Goal: Information Seeking & Learning: Learn about a topic

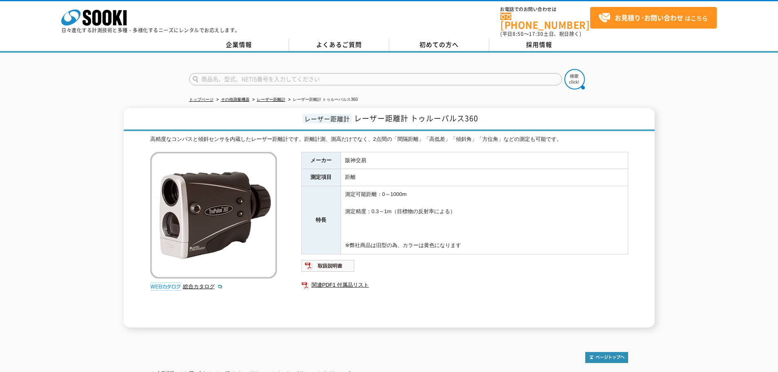
click at [280, 98] on li "レーザー距離計" at bounding box center [268, 100] width 35 height 9
click at [279, 97] on link "レーザー距離計" at bounding box center [271, 99] width 29 height 4
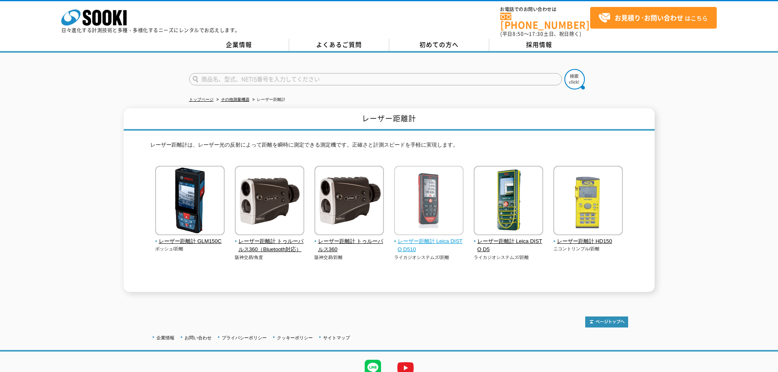
click at [412, 186] on img at bounding box center [428, 201] width 69 height 71
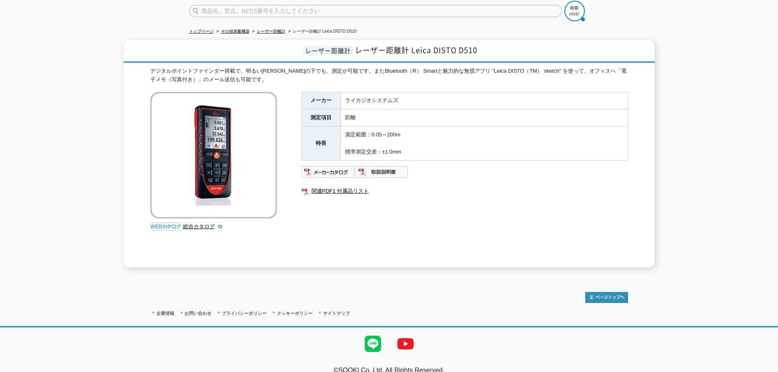
scroll to position [75, 0]
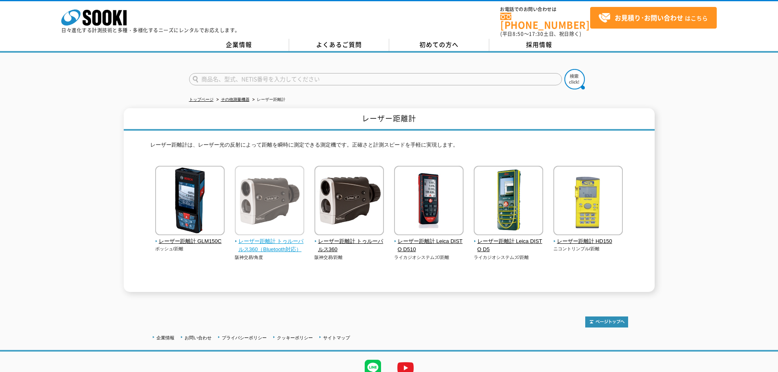
click at [271, 218] on img at bounding box center [269, 201] width 69 height 71
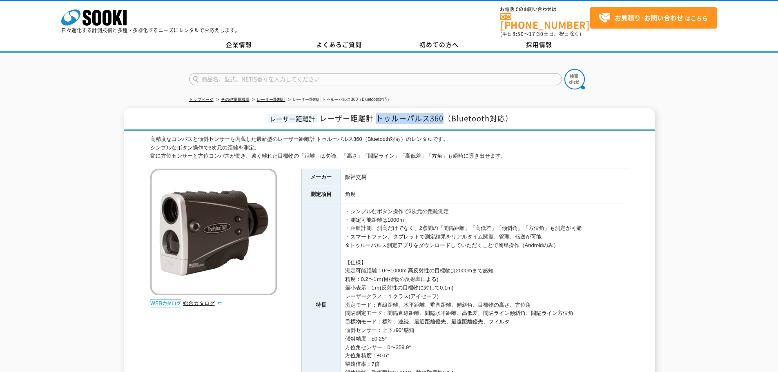
drag, startPoint x: 377, startPoint y: 113, endPoint x: 442, endPoint y: 115, distance: 64.9
click at [442, 115] on span "レーザー距離計 トゥルーパルス360（Bluetooth対応）" at bounding box center [416, 118] width 194 height 11
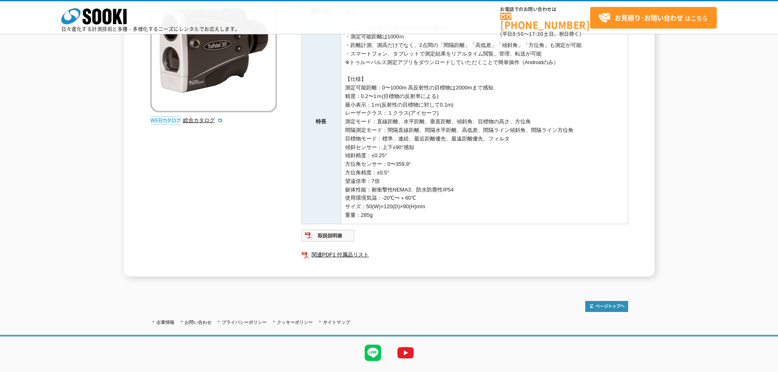
scroll to position [166, 0]
